Goal: Browse casually

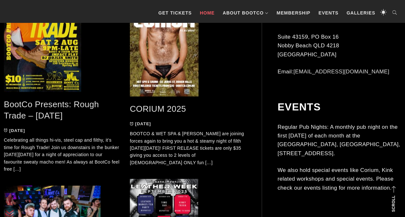
scroll to position [355, 0]
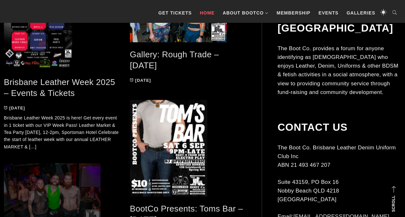
click at [43, 201] on span at bounding box center [62, 195] width 116 height 64
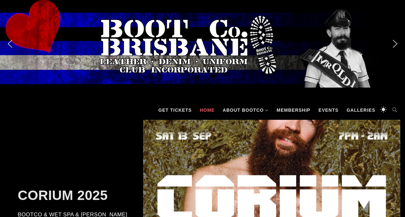
scroll to position [290, 0]
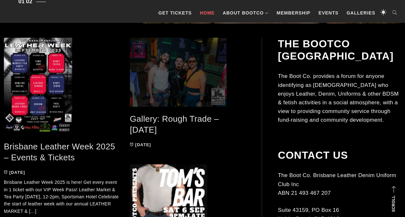
click at [178, 79] on span at bounding box center [188, 72] width 116 height 69
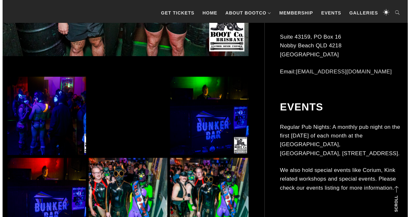
scroll to position [580, 0]
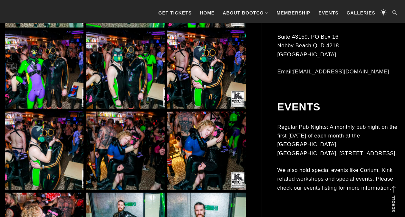
click at [42, 144] on img at bounding box center [44, 151] width 79 height 79
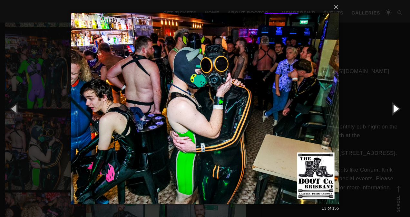
click at [393, 110] on button "button" at bounding box center [395, 108] width 29 height 35
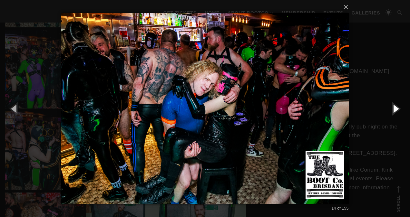
click at [393, 110] on button "button" at bounding box center [395, 108] width 29 height 35
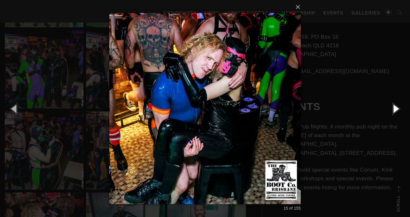
click at [393, 110] on button "button" at bounding box center [395, 108] width 29 height 35
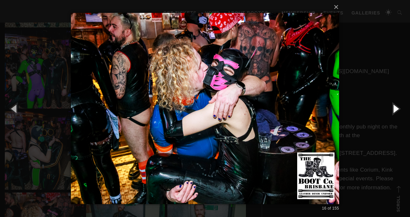
click at [393, 110] on button "button" at bounding box center [395, 108] width 29 height 35
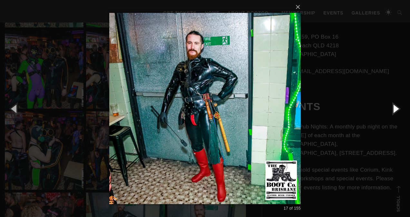
click at [393, 110] on button "button" at bounding box center [395, 108] width 29 height 35
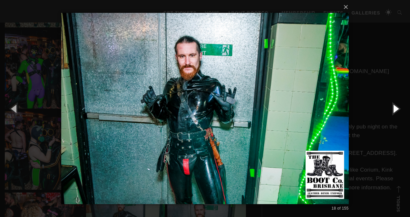
click at [393, 110] on button "button" at bounding box center [395, 108] width 29 height 35
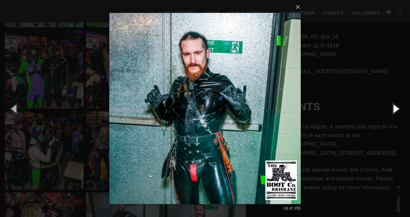
click at [393, 110] on button "button" at bounding box center [395, 108] width 29 height 35
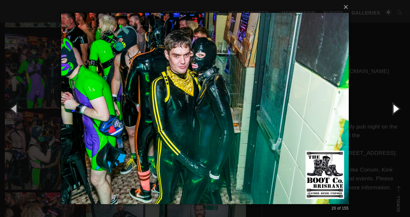
click at [393, 110] on button "button" at bounding box center [395, 108] width 29 height 35
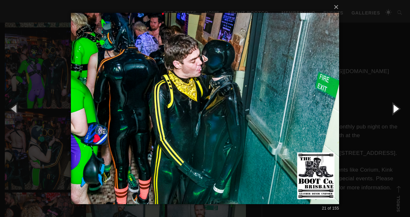
click at [393, 110] on button "button" at bounding box center [395, 108] width 29 height 35
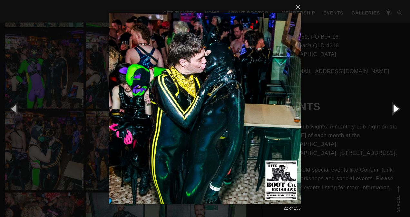
click at [393, 110] on button "button" at bounding box center [395, 108] width 29 height 35
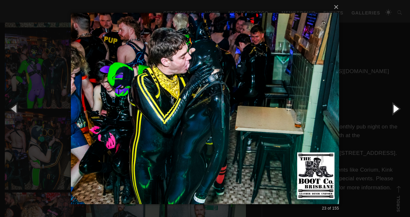
click at [393, 110] on button "button" at bounding box center [395, 108] width 29 height 35
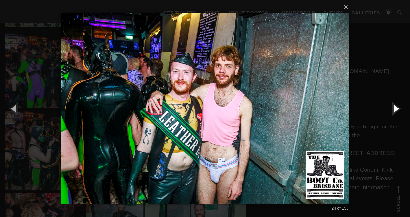
click at [393, 110] on button "button" at bounding box center [395, 108] width 29 height 35
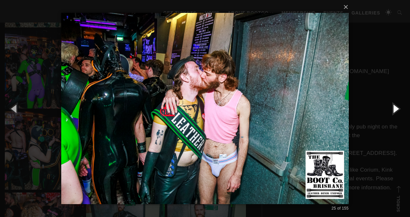
click at [393, 110] on button "button" at bounding box center [395, 108] width 29 height 35
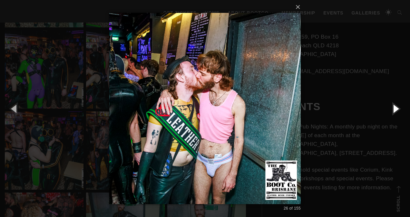
click at [393, 110] on button "button" at bounding box center [395, 108] width 29 height 35
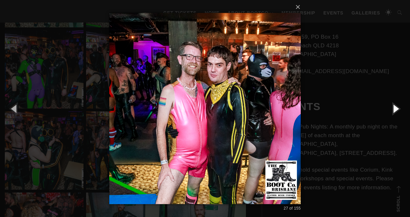
click at [393, 110] on button "button" at bounding box center [395, 108] width 29 height 35
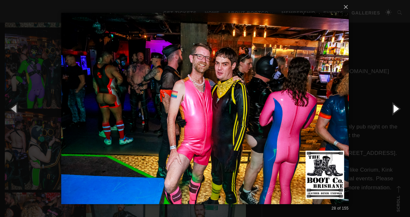
click at [393, 110] on button "button" at bounding box center [395, 108] width 29 height 35
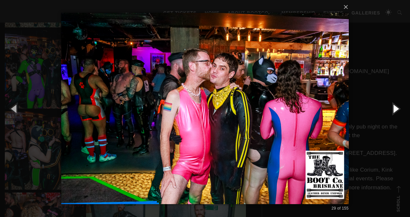
click at [393, 110] on button "button" at bounding box center [395, 108] width 29 height 35
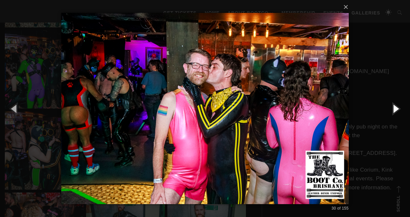
click at [393, 110] on button "button" at bounding box center [395, 108] width 29 height 35
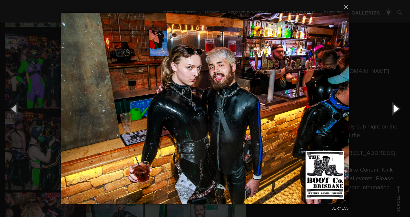
click at [393, 110] on button "button" at bounding box center [395, 108] width 29 height 35
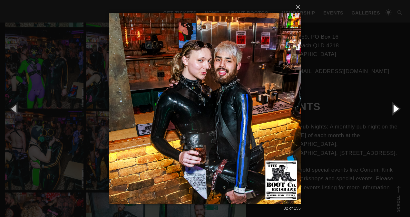
click at [393, 110] on button "button" at bounding box center [395, 108] width 29 height 35
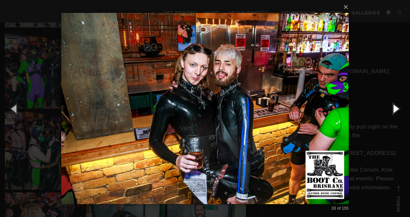
click at [393, 110] on button "button" at bounding box center [395, 108] width 29 height 35
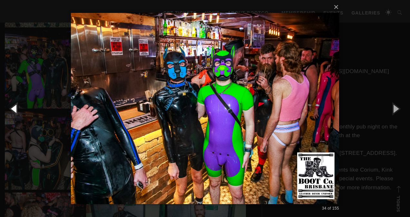
click at [15, 110] on button "button" at bounding box center [14, 108] width 29 height 35
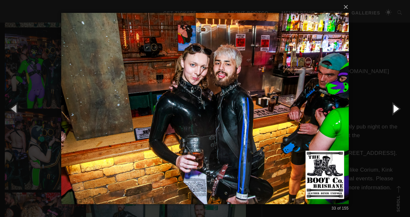
click at [397, 109] on button "button" at bounding box center [395, 108] width 29 height 35
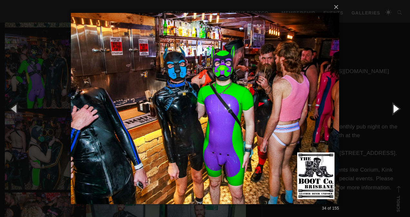
click at [397, 109] on button "button" at bounding box center [395, 108] width 29 height 35
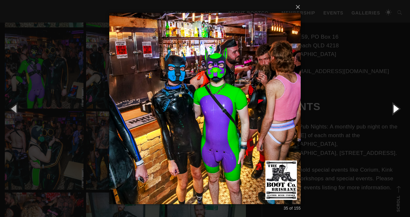
click at [397, 109] on button "button" at bounding box center [395, 108] width 29 height 35
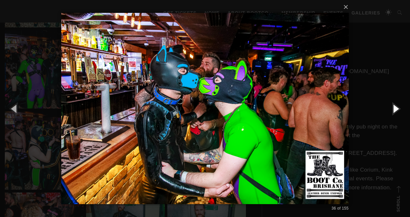
click at [397, 109] on button "button" at bounding box center [395, 108] width 29 height 35
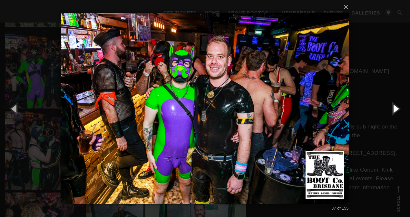
click at [397, 109] on button "button" at bounding box center [395, 108] width 29 height 35
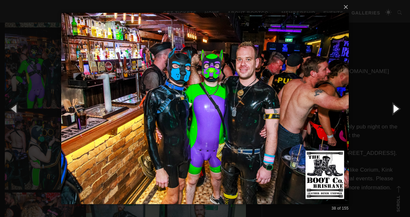
click at [397, 109] on button "button" at bounding box center [395, 108] width 29 height 35
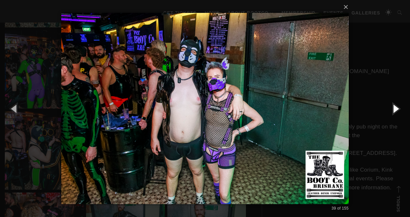
click at [397, 109] on button "button" at bounding box center [395, 108] width 29 height 35
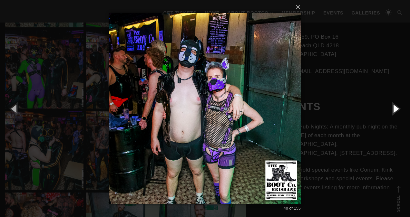
click at [393, 109] on button "button" at bounding box center [395, 108] width 29 height 35
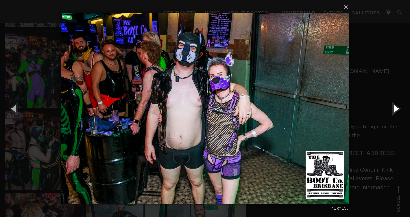
click at [393, 109] on button "button" at bounding box center [395, 108] width 29 height 35
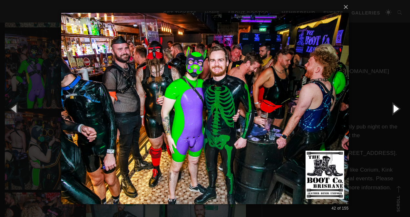
click at [393, 109] on button "button" at bounding box center [395, 108] width 29 height 35
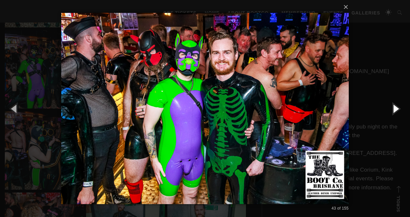
click at [393, 109] on button "button" at bounding box center [395, 108] width 29 height 35
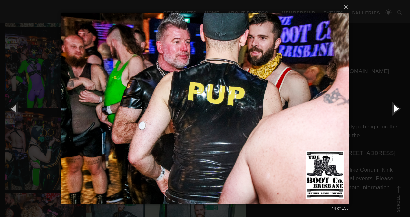
click at [393, 109] on button "button" at bounding box center [395, 108] width 29 height 35
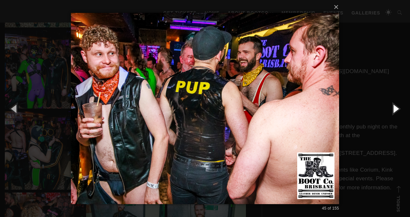
click at [393, 109] on button "button" at bounding box center [395, 108] width 29 height 35
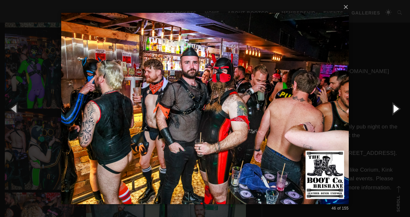
click at [393, 109] on button "button" at bounding box center [395, 108] width 29 height 35
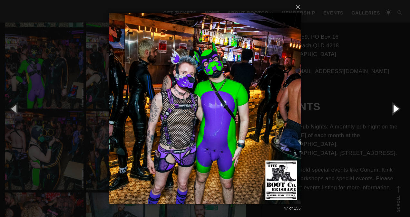
click at [393, 109] on button "button" at bounding box center [395, 108] width 29 height 35
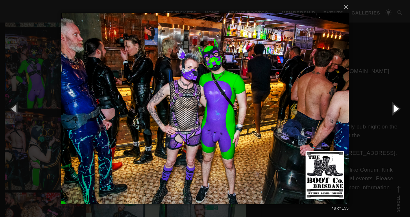
click at [393, 109] on button "button" at bounding box center [395, 108] width 29 height 35
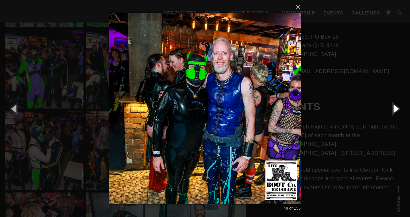
click at [393, 109] on button "button" at bounding box center [395, 108] width 29 height 35
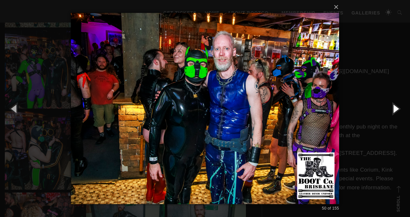
click at [393, 109] on button "button" at bounding box center [395, 108] width 29 height 35
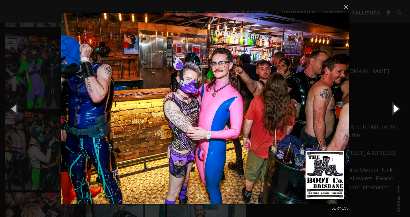
click at [393, 109] on button "button" at bounding box center [395, 108] width 29 height 35
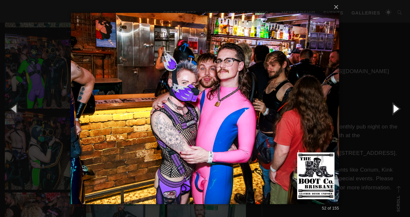
click at [393, 109] on button "button" at bounding box center [395, 108] width 29 height 35
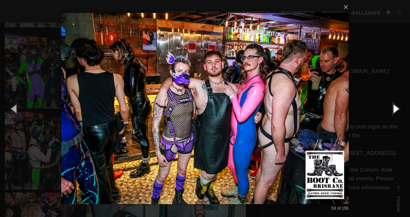
click at [393, 109] on button "button" at bounding box center [395, 108] width 29 height 35
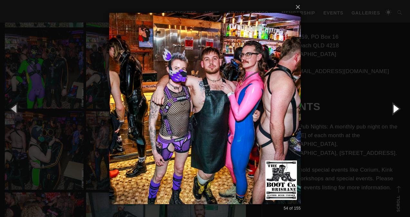
click at [393, 109] on button "button" at bounding box center [395, 108] width 29 height 35
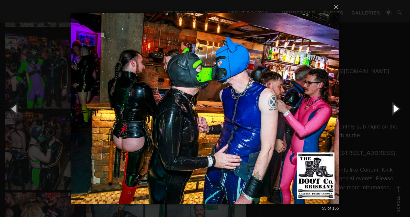
click at [393, 109] on button "button" at bounding box center [395, 108] width 29 height 35
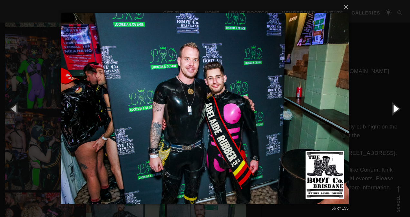
click at [393, 109] on button "button" at bounding box center [395, 108] width 29 height 35
